Goal: Navigation & Orientation: Find specific page/section

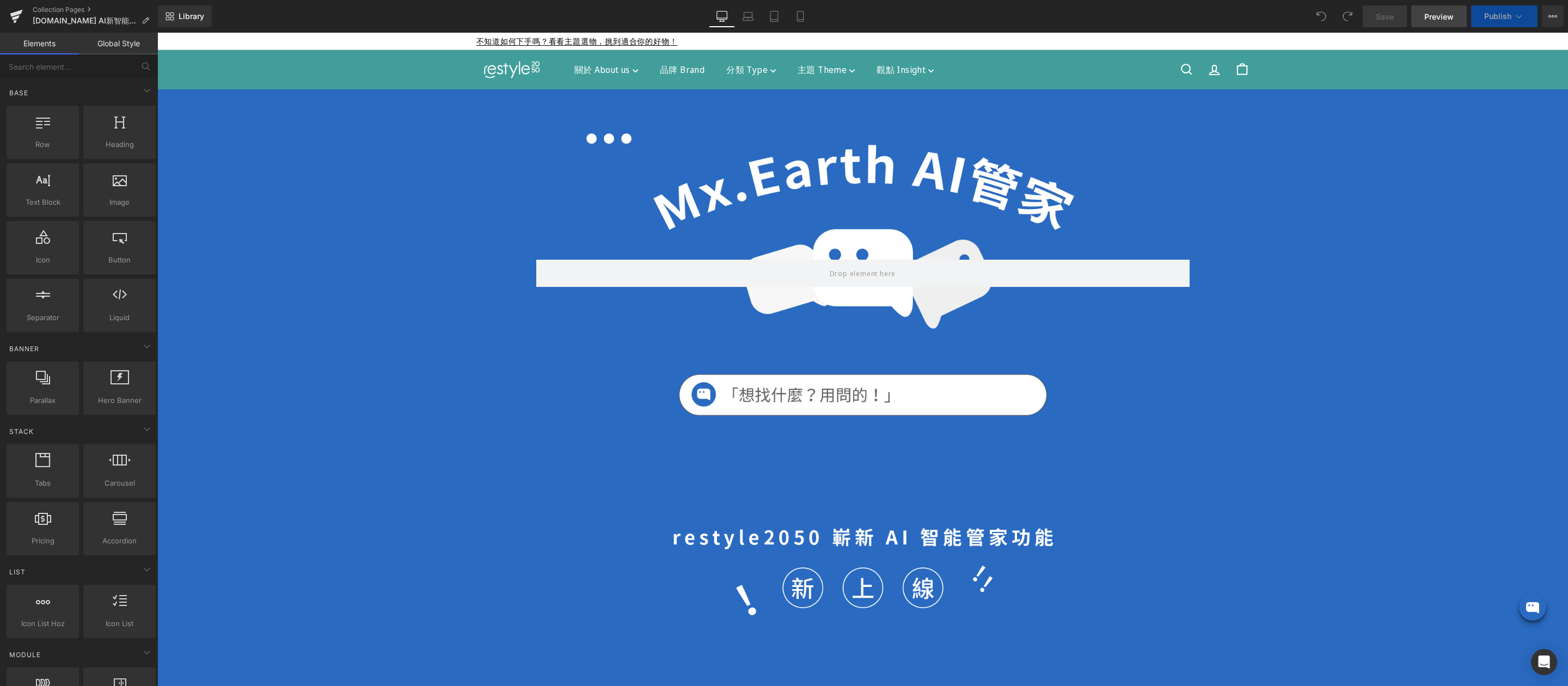
click at [1433, 17] on span "Preview" at bounding box center [1438, 17] width 29 height 12
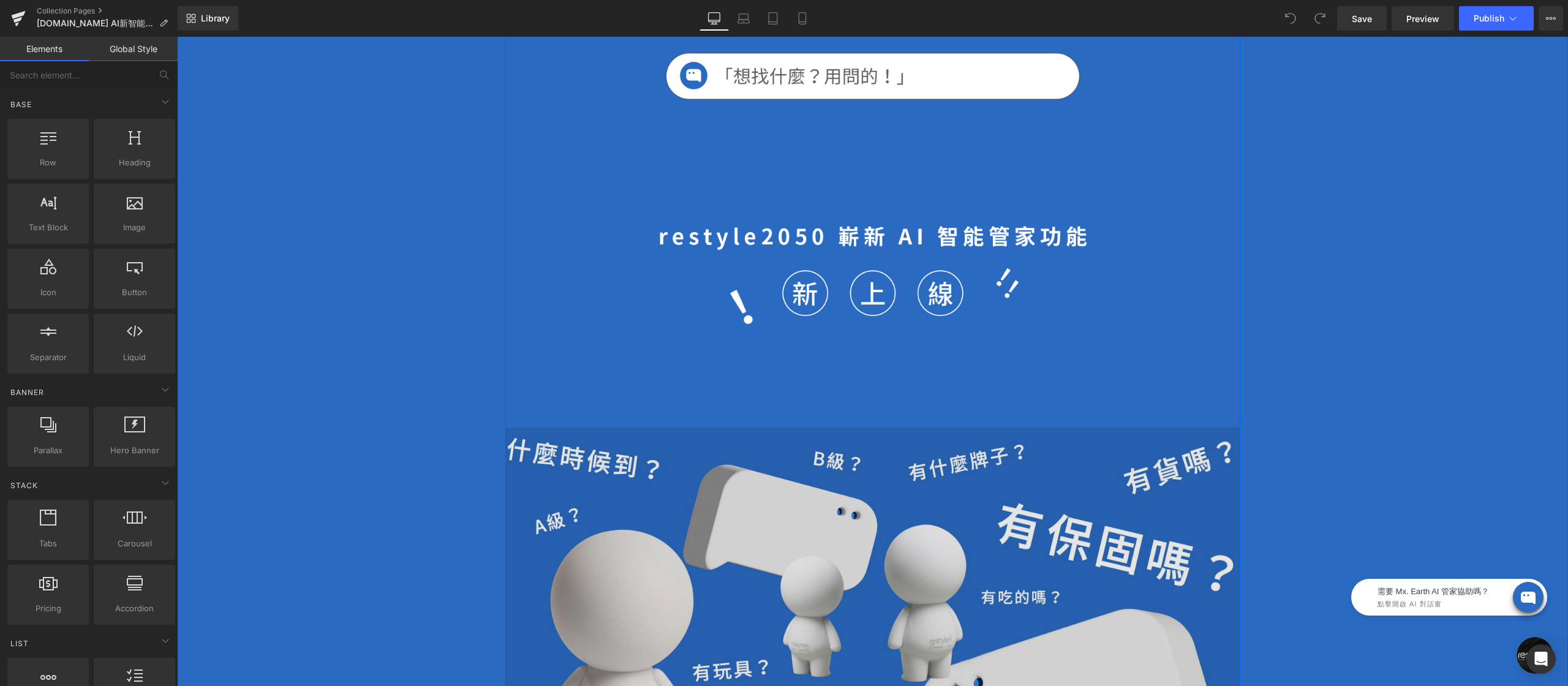
scroll to position [642, 0]
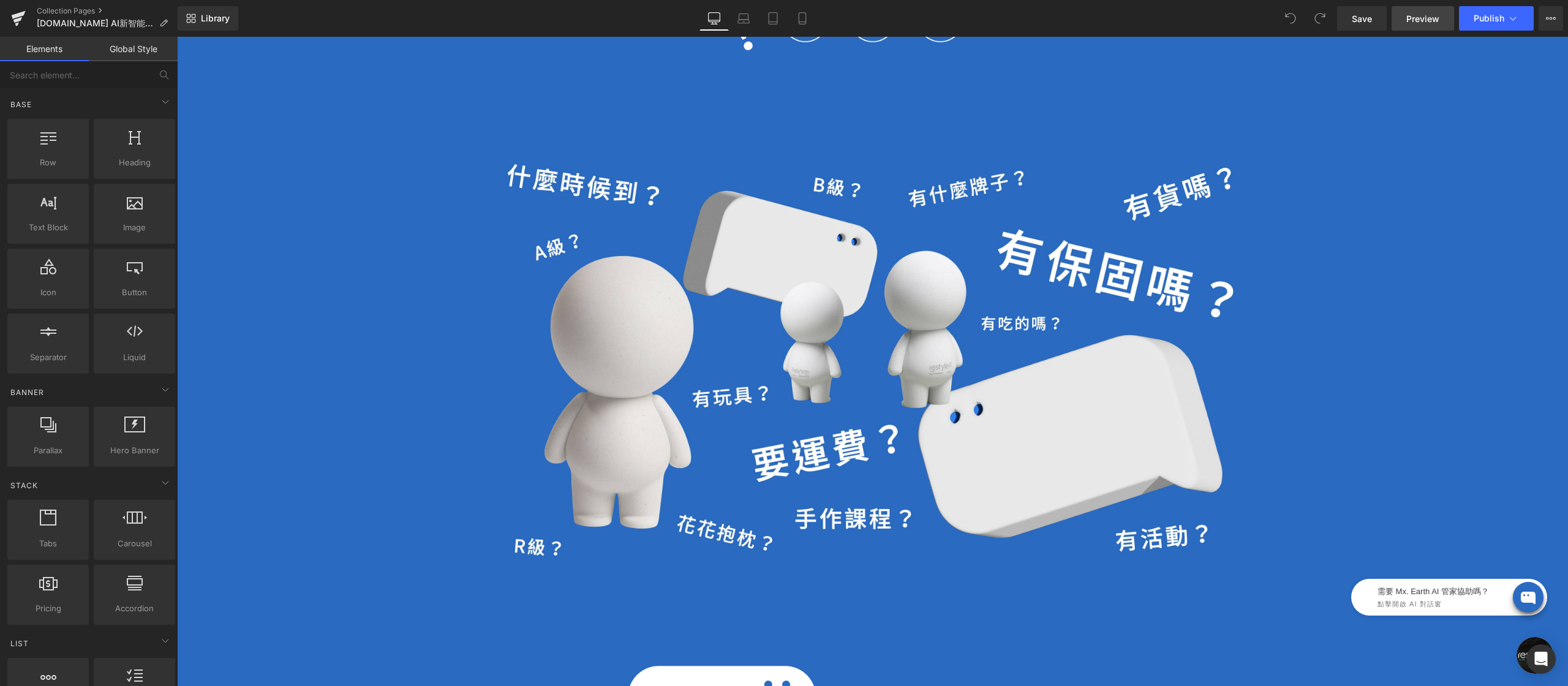
click at [1412, 21] on span "Preview" at bounding box center [1423, 19] width 33 height 13
click at [1410, 21] on span "Preview" at bounding box center [1423, 19] width 33 height 13
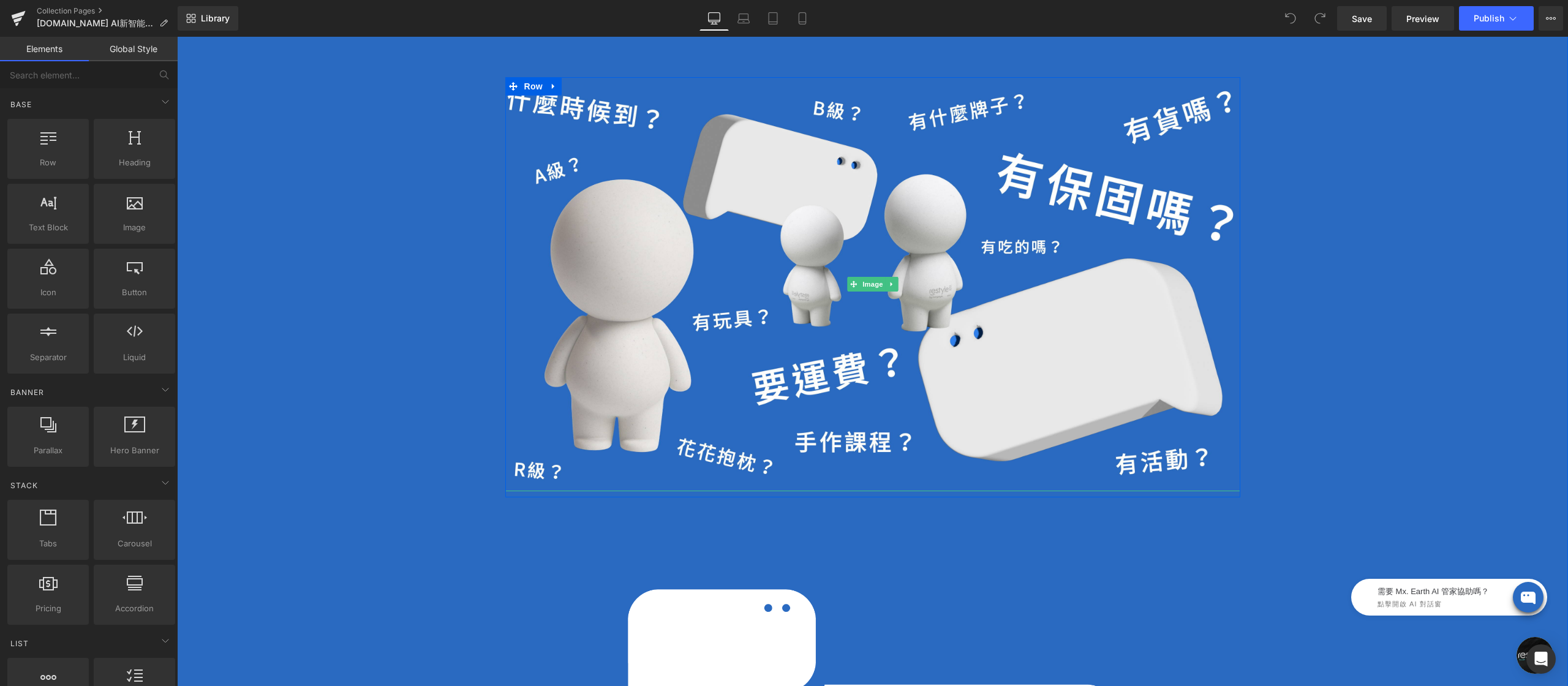
scroll to position [698, 0]
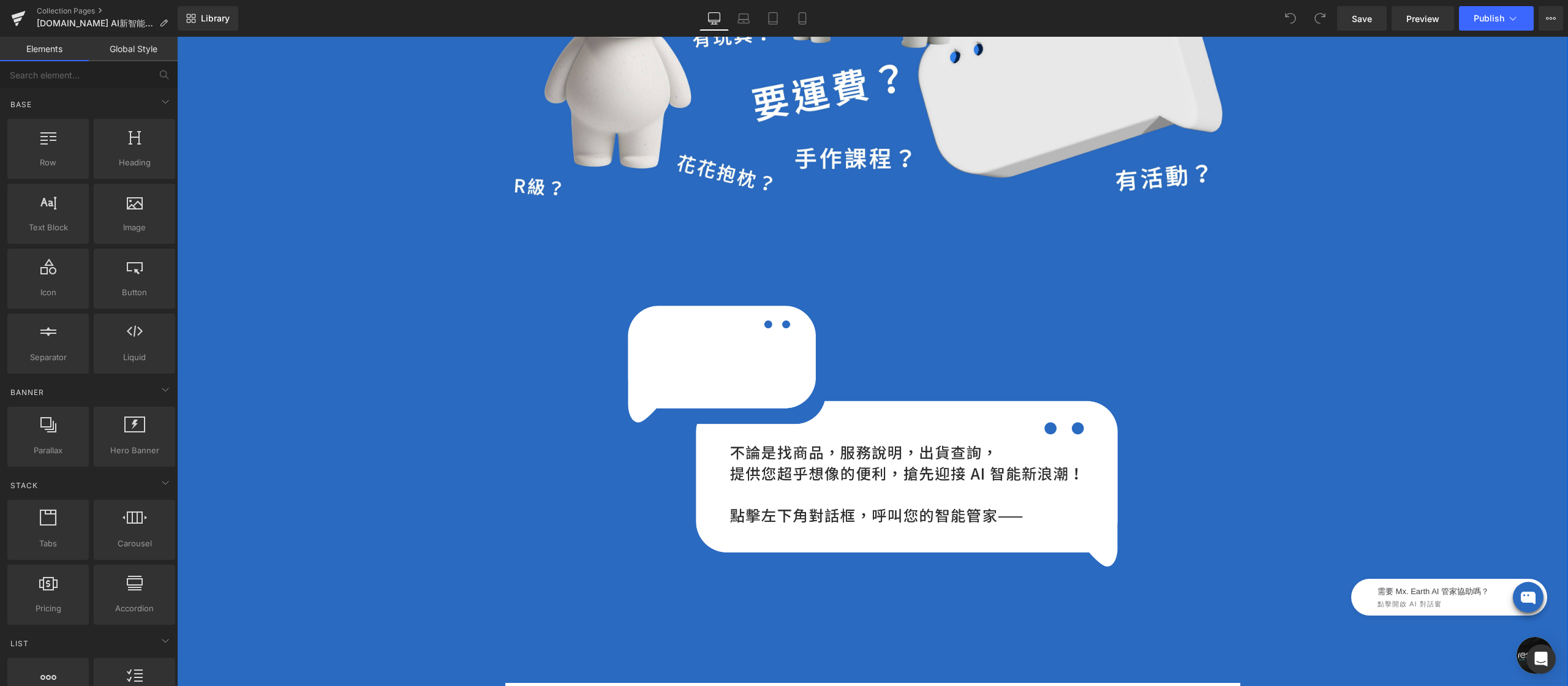
scroll to position [1013, 0]
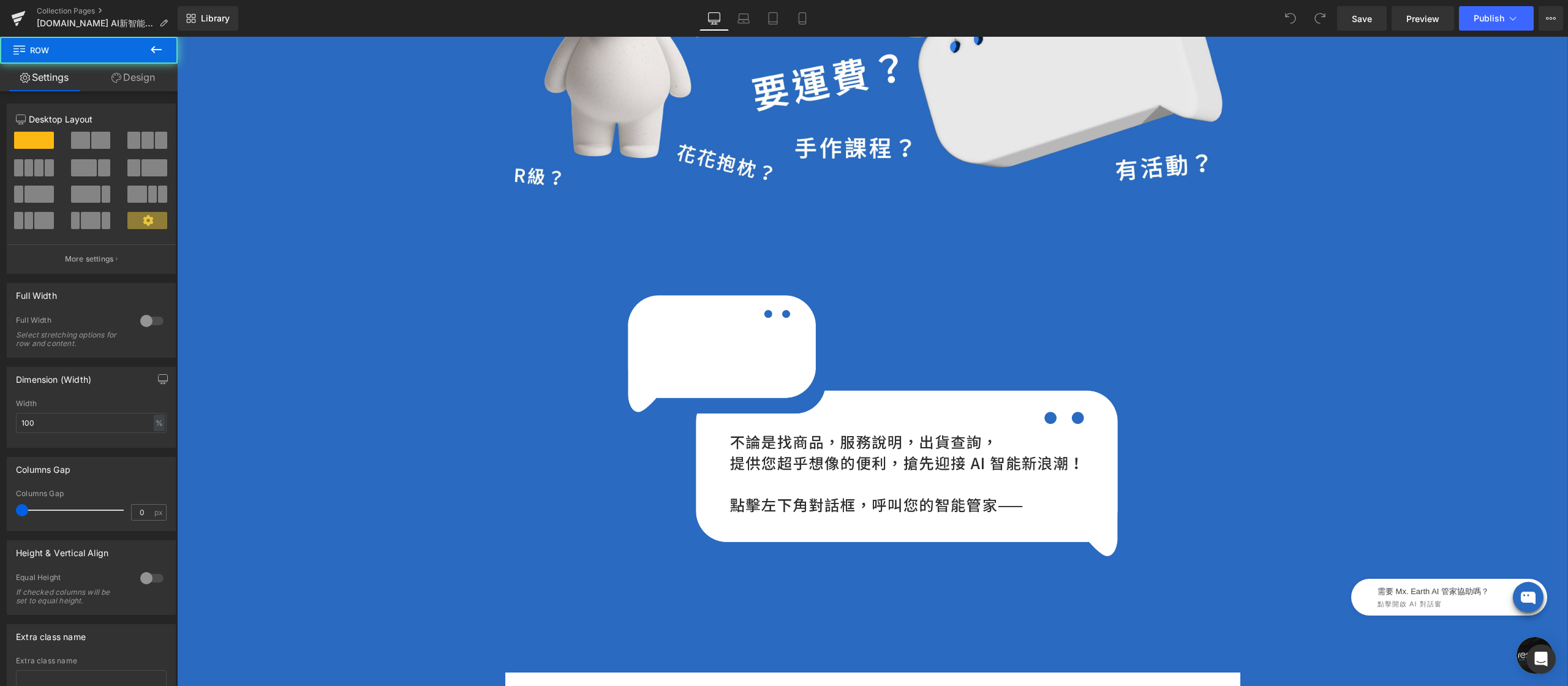
drag, startPoint x: 848, startPoint y: 433, endPoint x: 429, endPoint y: 441, distance: 419.1
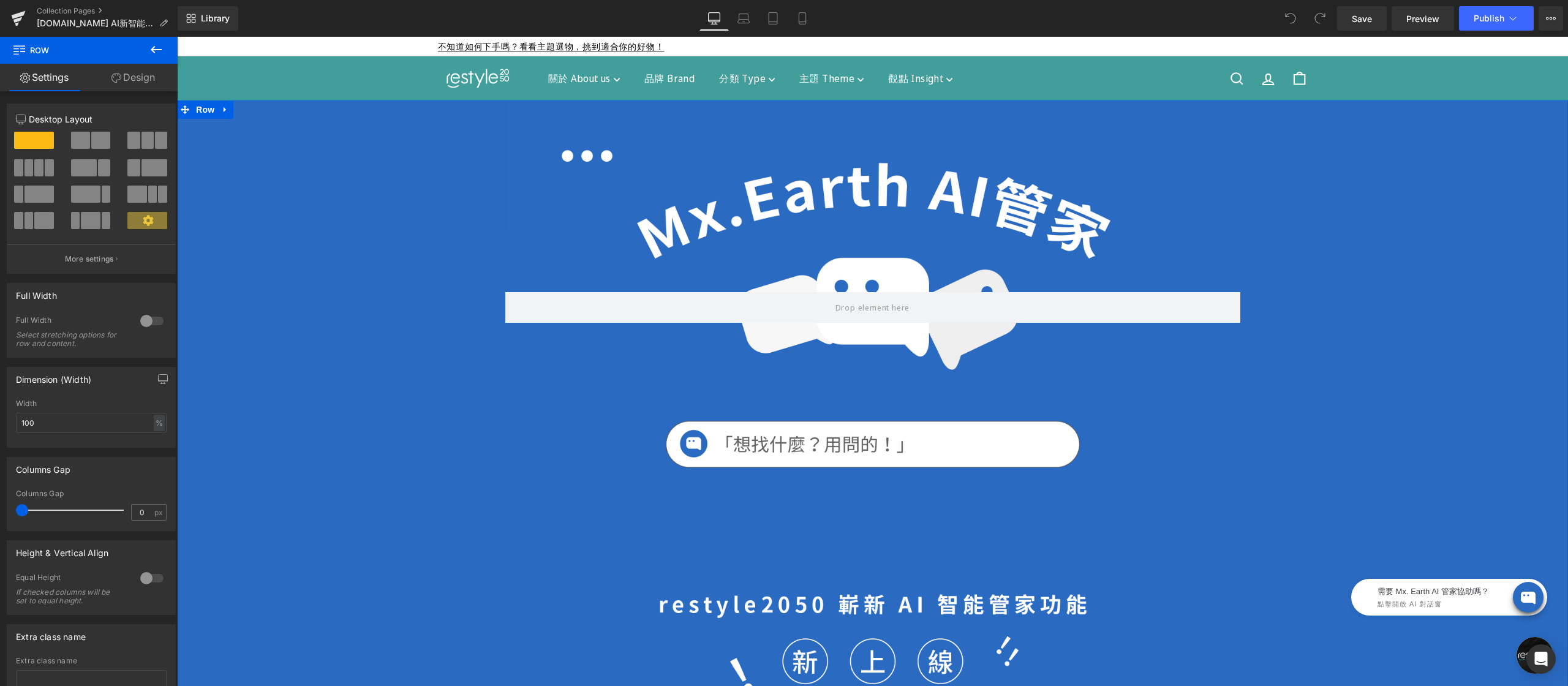
scroll to position [10, 0]
